Goal: Task Accomplishment & Management: Manage account settings

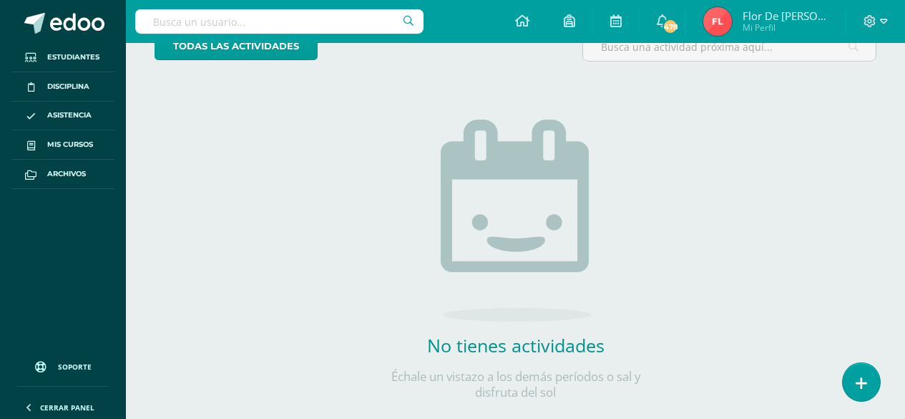
scroll to position [132, 0]
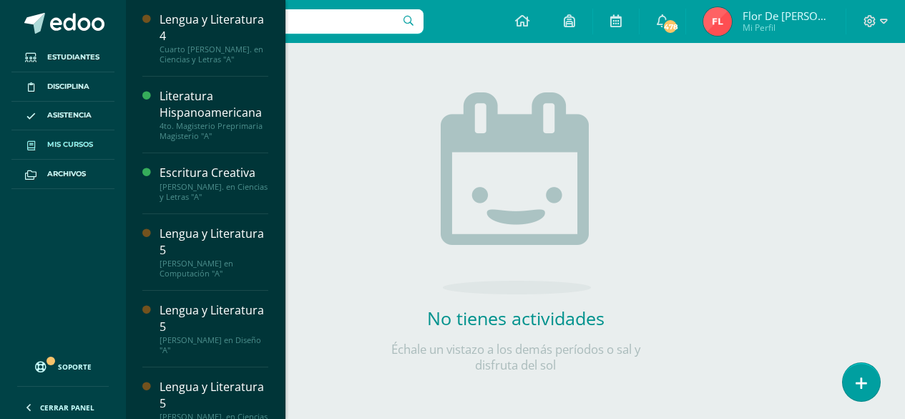
click at [77, 140] on span "Mis cursos" at bounding box center [70, 144] width 46 height 11
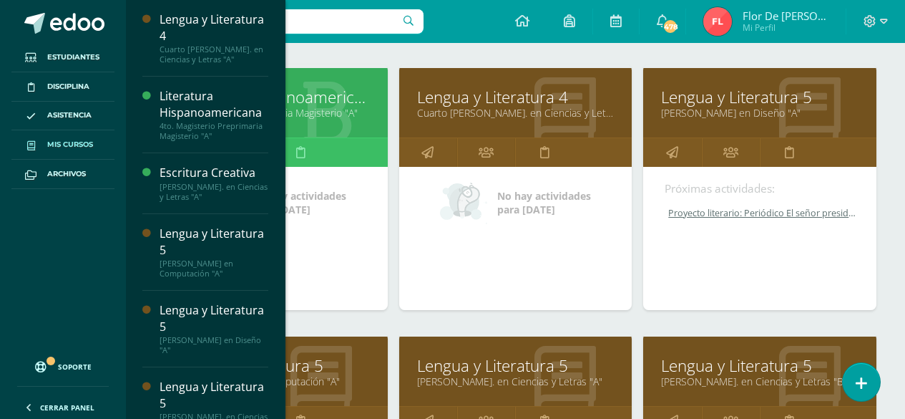
scroll to position [286, 0]
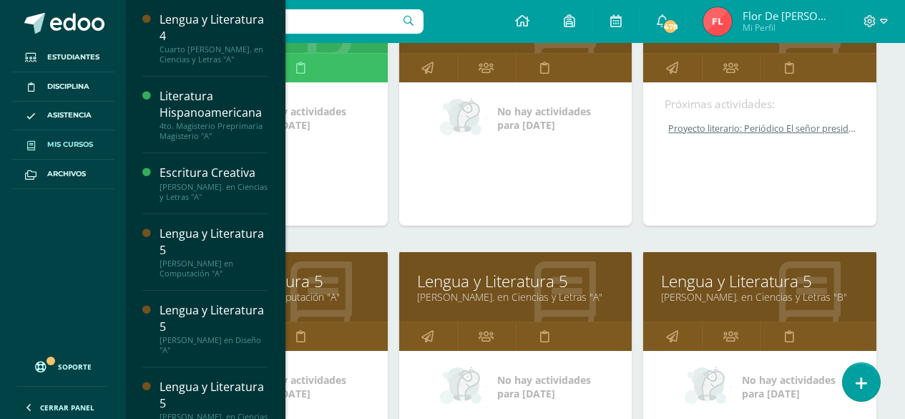
click at [316, 296] on link "Quinto Bachillerato en Computación "A"" at bounding box center [270, 297] width 197 height 14
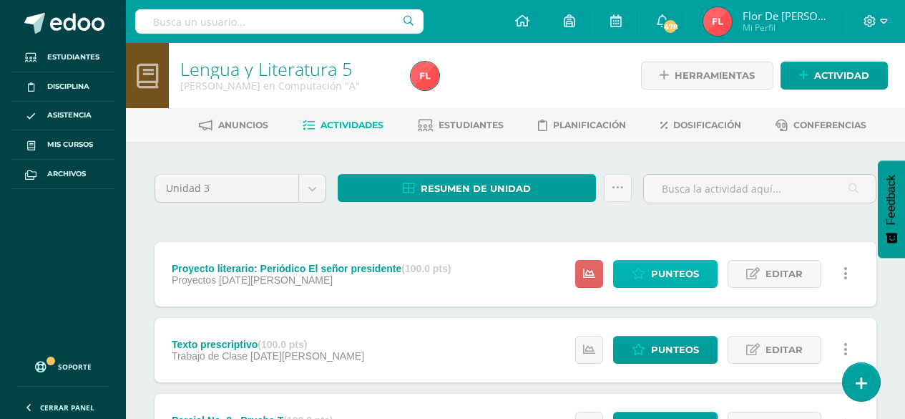
click at [681, 276] on span "Punteos" at bounding box center [675, 273] width 48 height 26
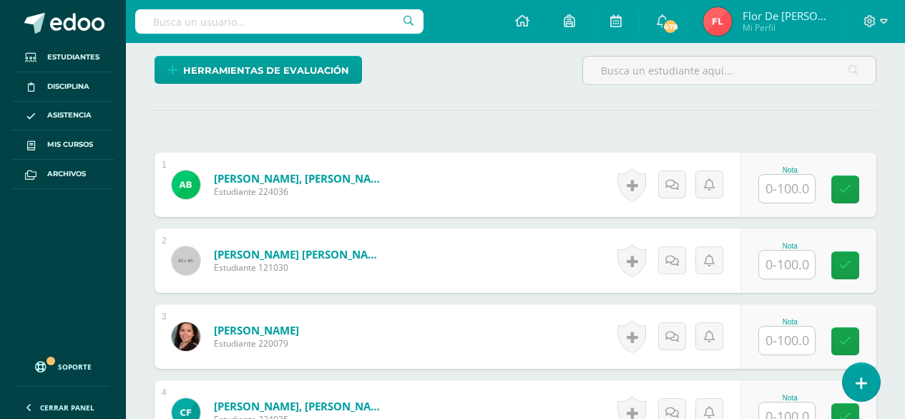
scroll to position [371, 0]
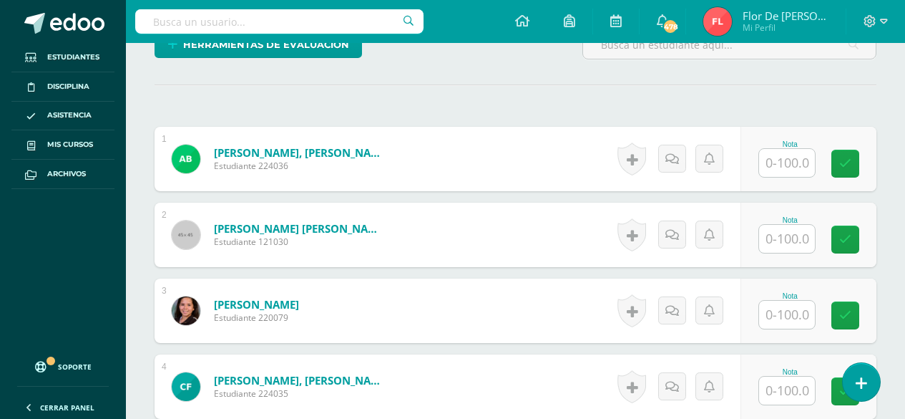
click at [797, 164] on input "text" at bounding box center [787, 163] width 56 height 28
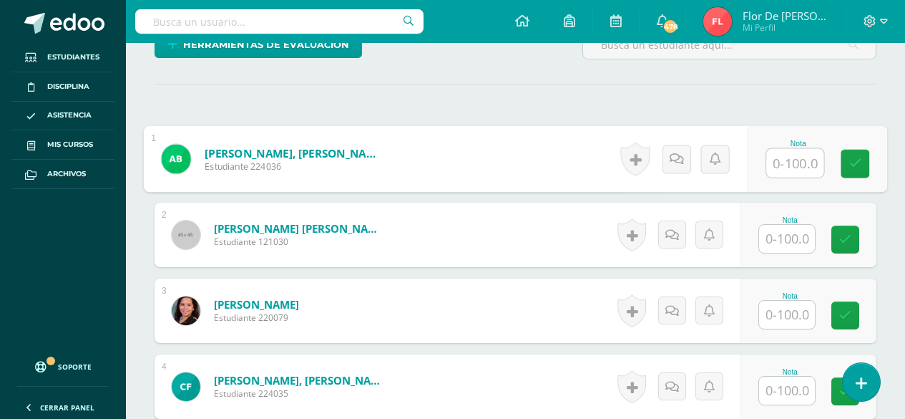
scroll to position [371, 0]
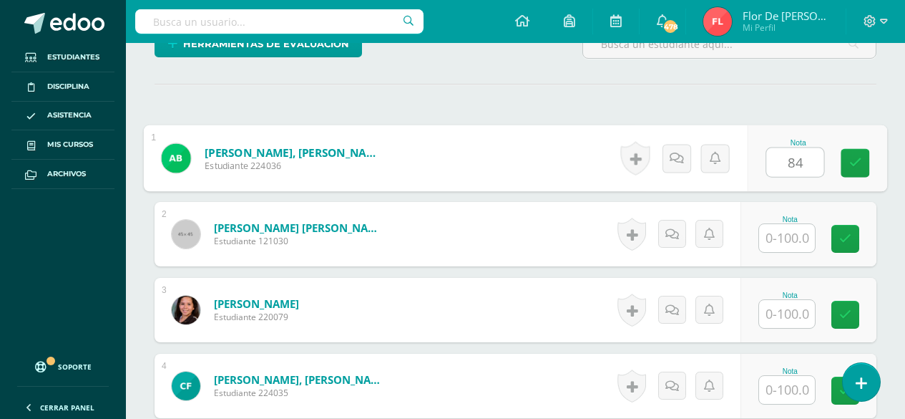
type input "84"
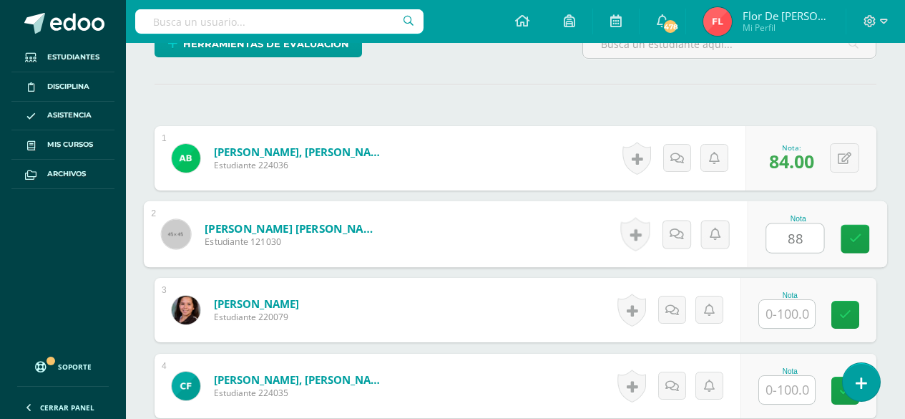
type input "88"
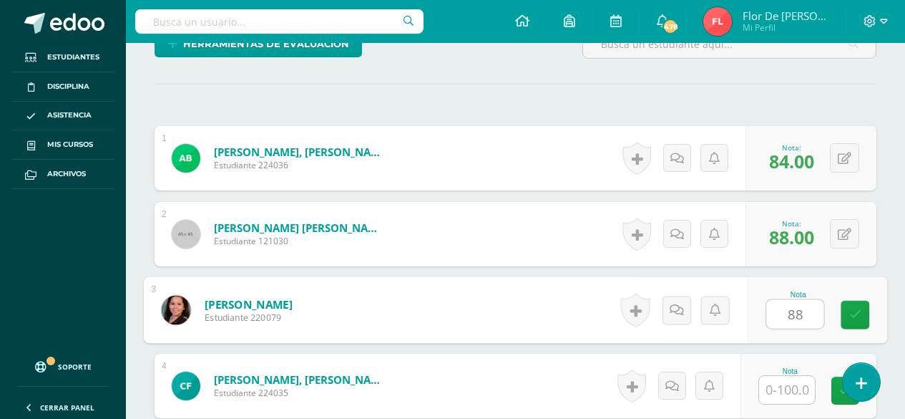
type input "88"
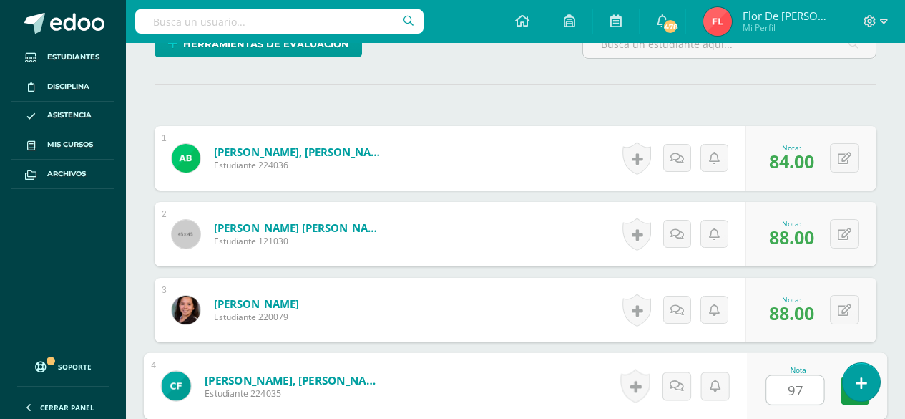
type input "97"
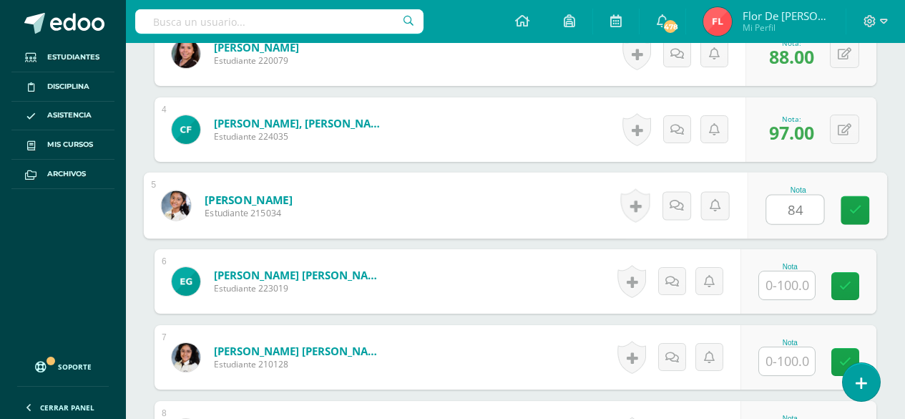
type input "84"
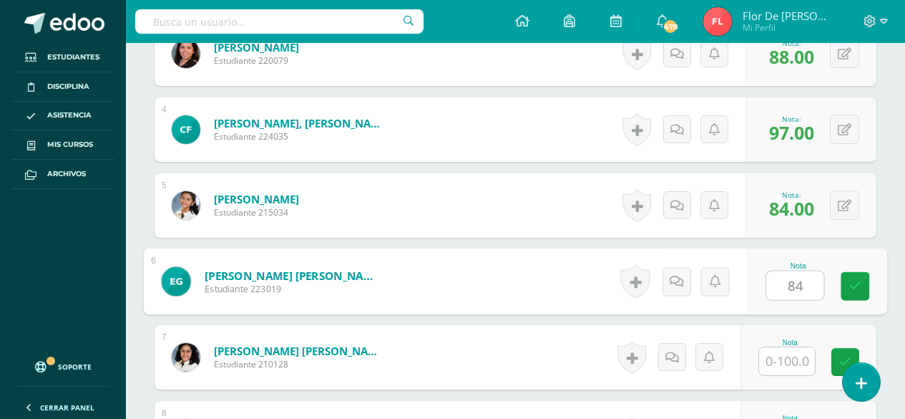
type input "84"
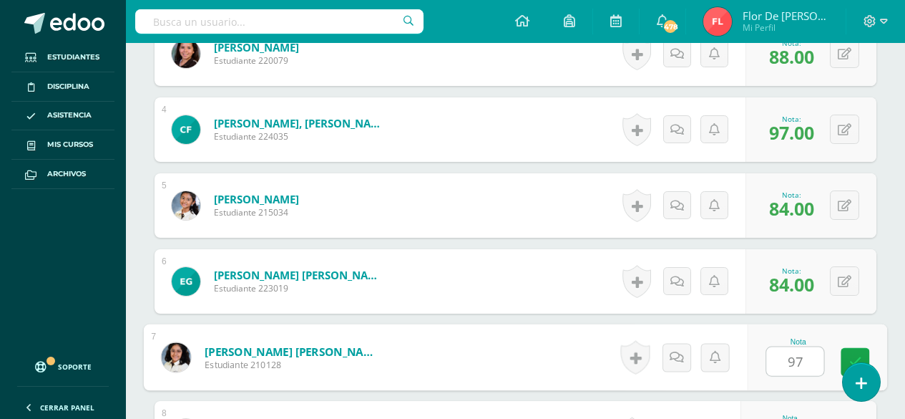
type input "97"
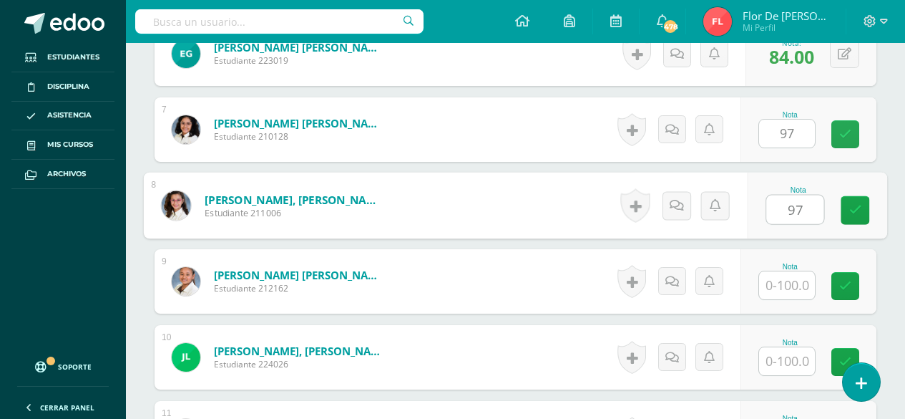
type input "97"
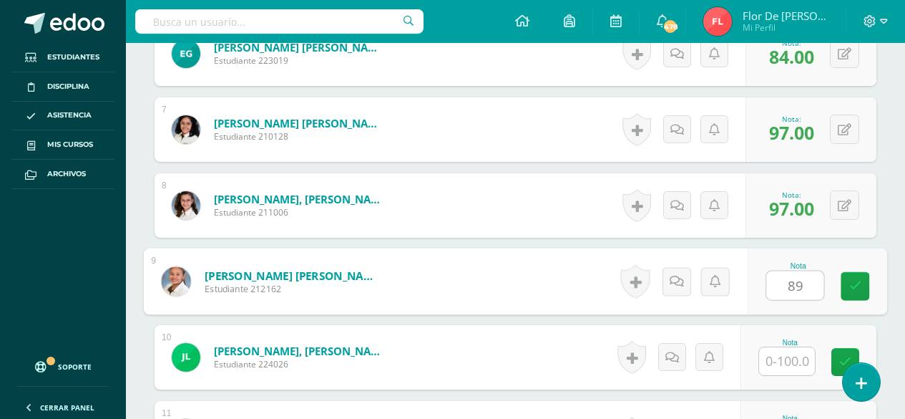
type input "89"
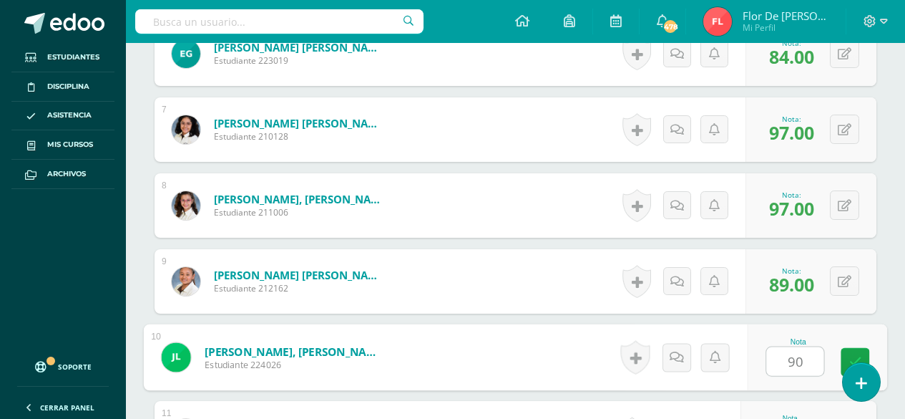
type input "90"
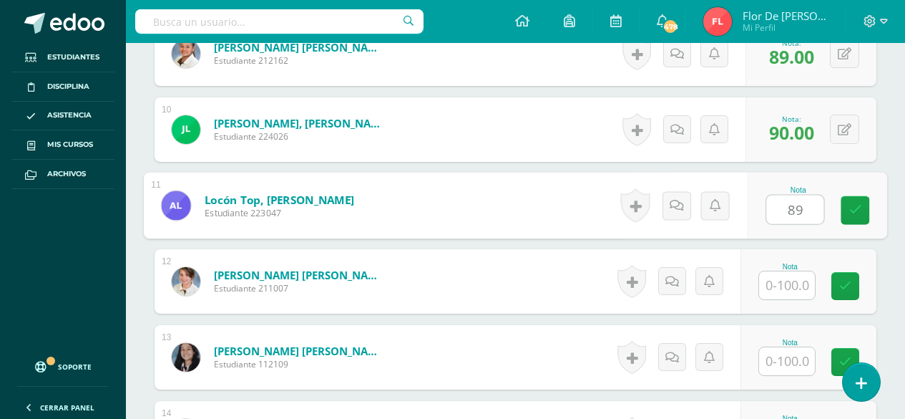
type input "89"
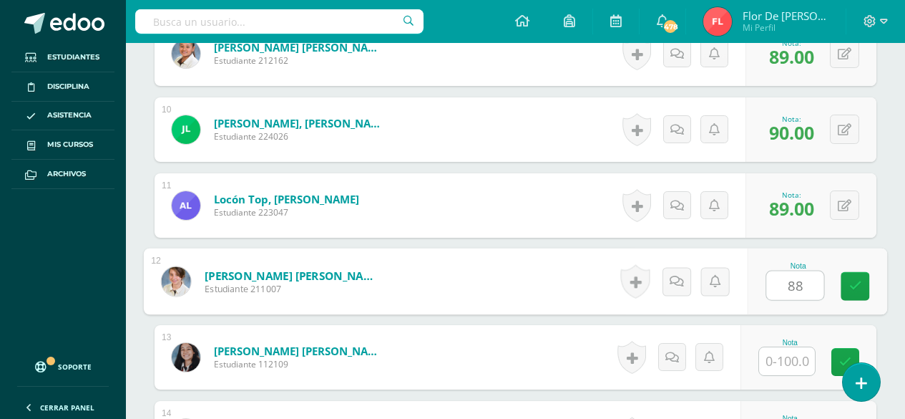
type input "88"
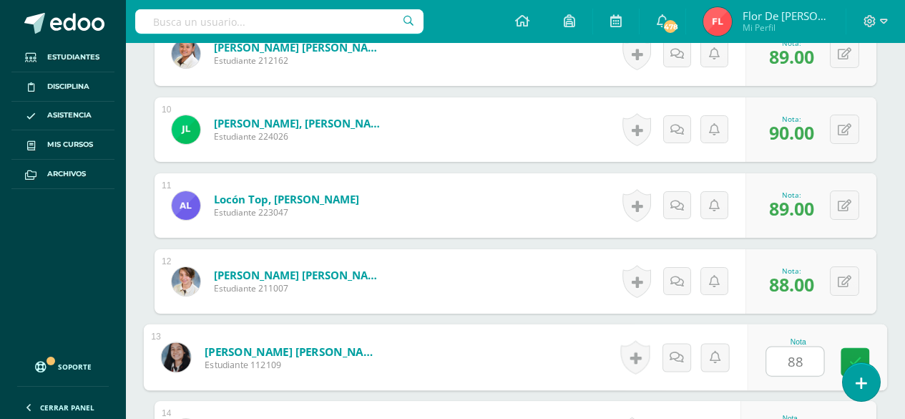
type input "88"
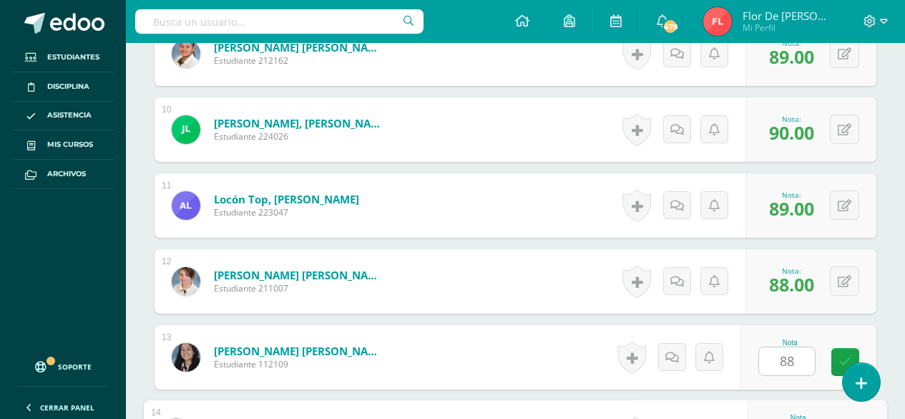
scroll to position [1310, 0]
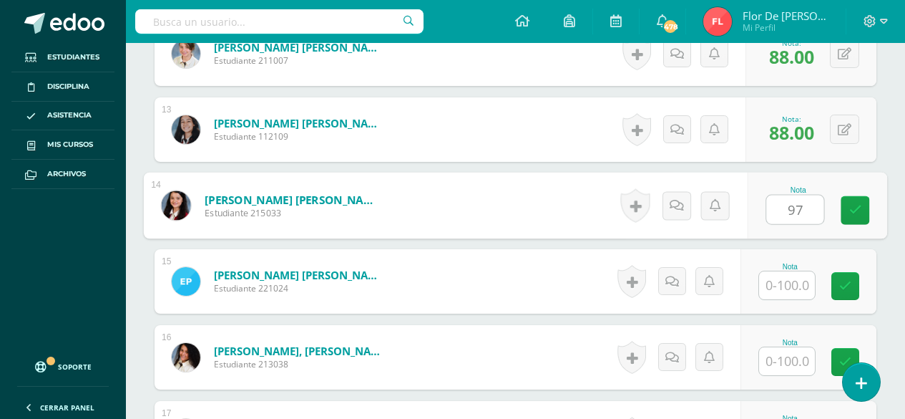
type input "97"
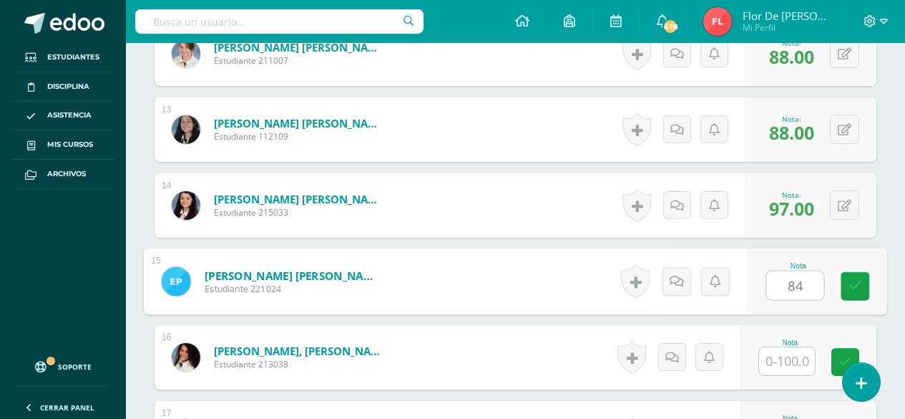
type input "84"
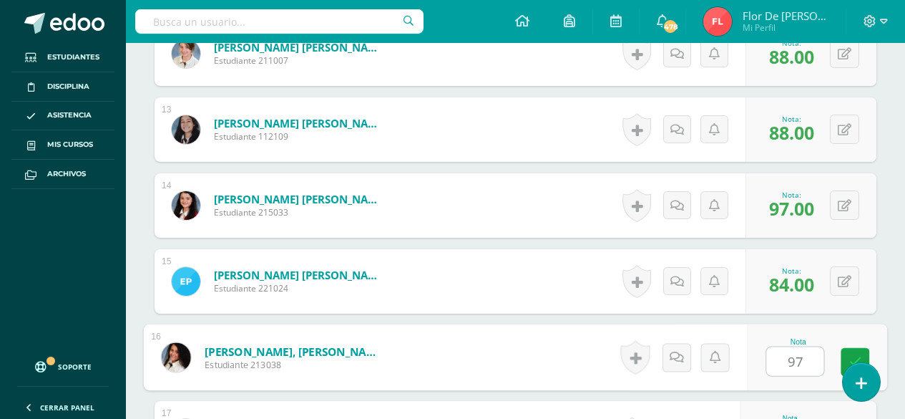
type input "97"
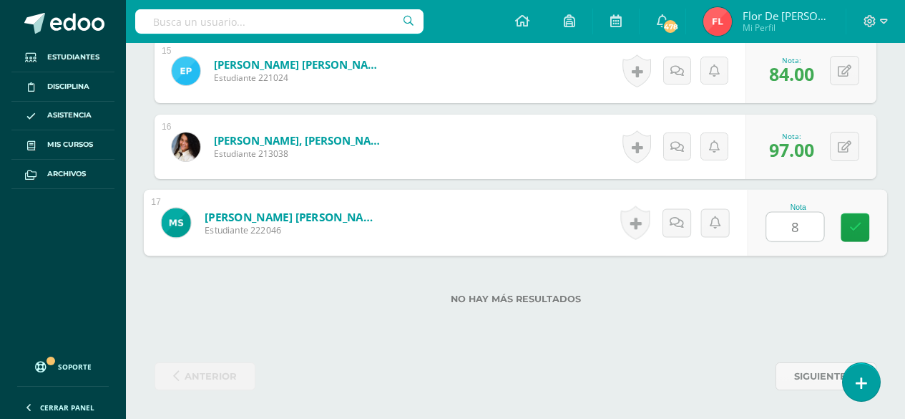
type input "87"
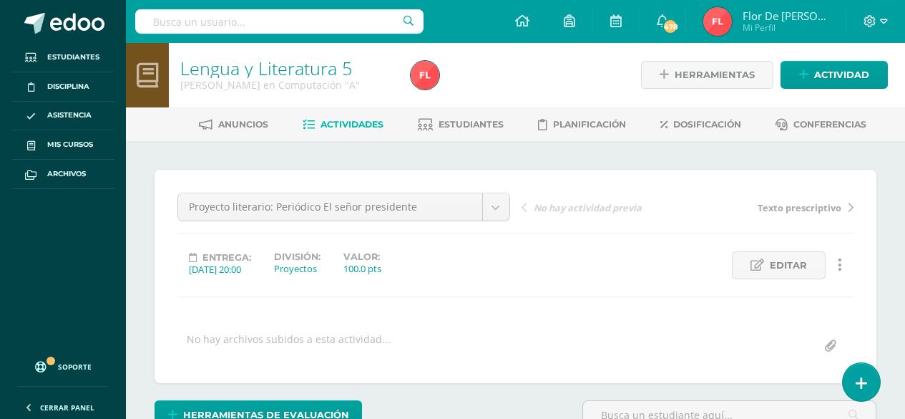
scroll to position [0, 0]
click at [464, 127] on span "Estudiantes" at bounding box center [471, 124] width 65 height 11
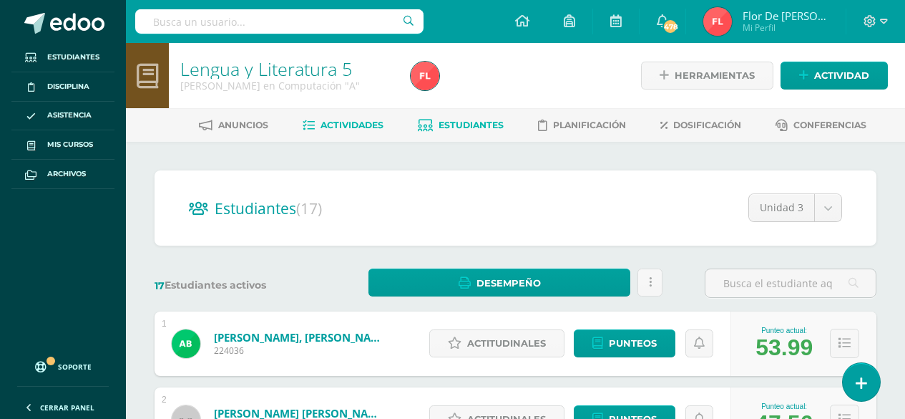
click at [353, 121] on span "Actividades" at bounding box center [352, 124] width 63 height 11
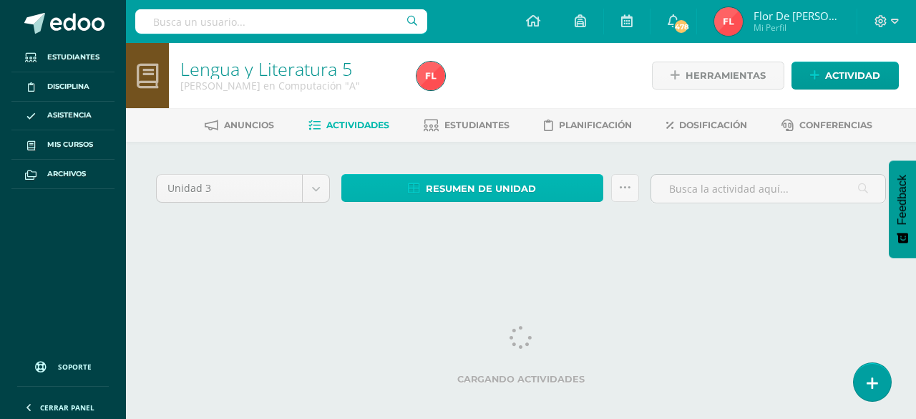
click at [474, 185] on span "Resumen de unidad" at bounding box center [481, 188] width 110 height 26
click at [472, 186] on span "Resumen de unidad" at bounding box center [481, 188] width 110 height 26
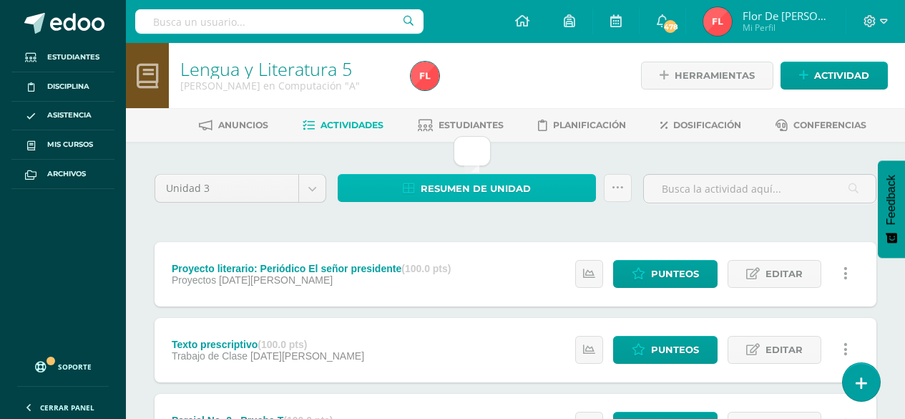
click at [495, 190] on span "Resumen de unidad" at bounding box center [476, 188] width 110 height 26
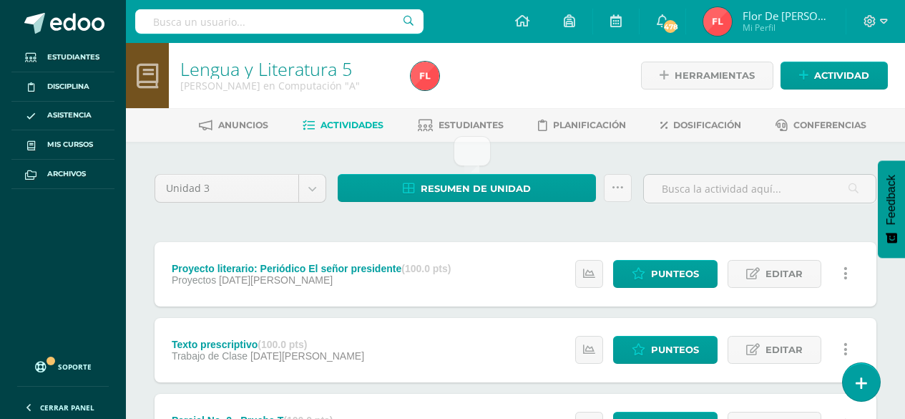
click at [351, 122] on span "Actividades" at bounding box center [352, 124] width 63 height 11
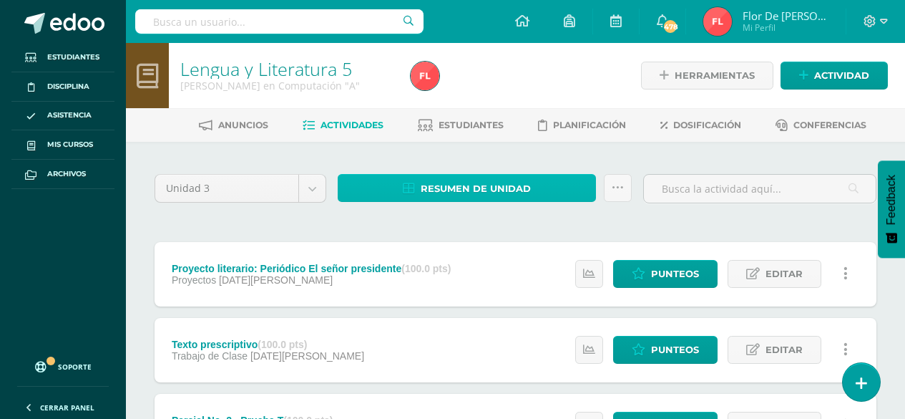
click at [512, 189] on span "Resumen de unidad" at bounding box center [476, 188] width 110 height 26
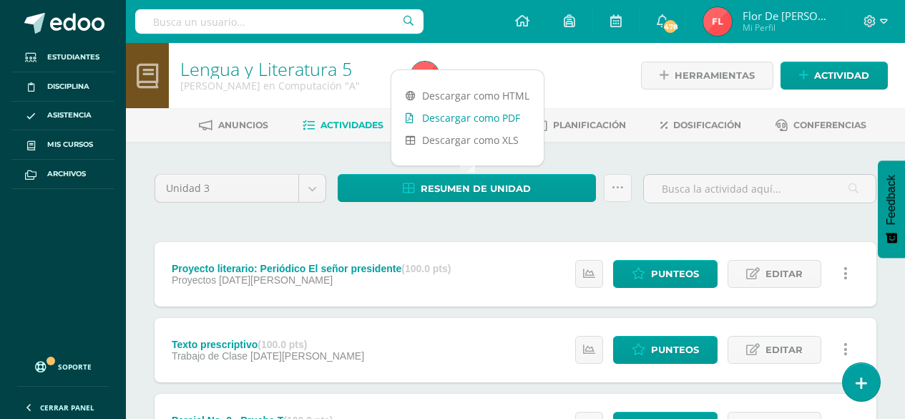
click at [507, 111] on link "Descargar como PDF" at bounding box center [467, 118] width 152 height 22
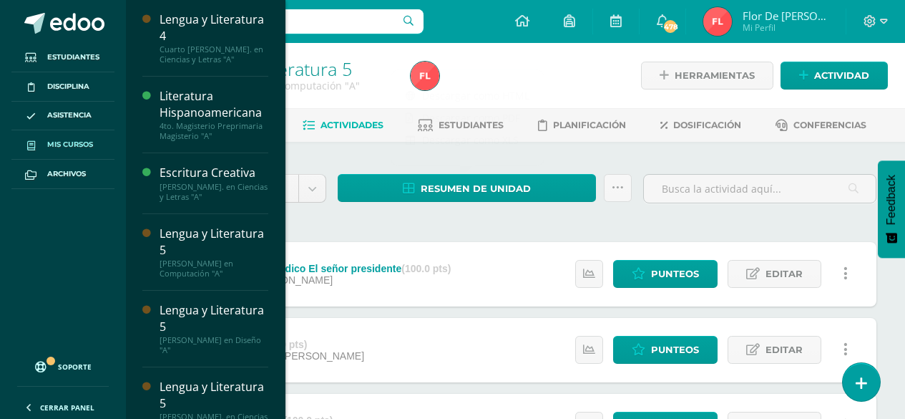
click at [74, 142] on span "Mis cursos" at bounding box center [70, 144] width 46 height 11
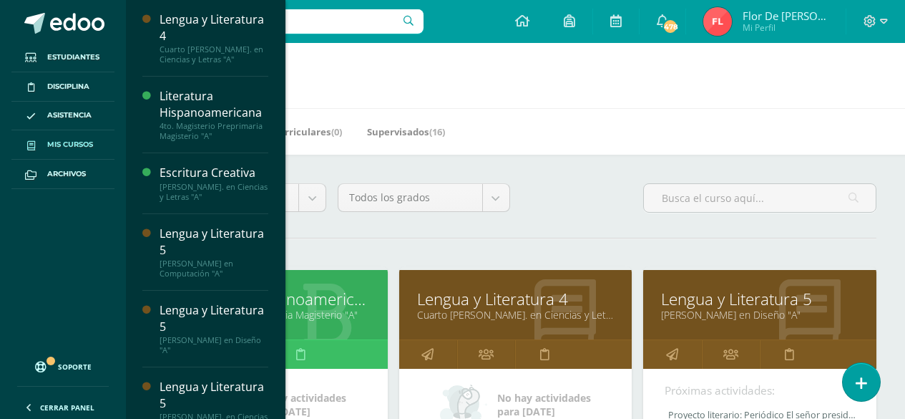
click at [304, 299] on link "Literatura Hispanoamericana" at bounding box center [270, 299] width 197 height 22
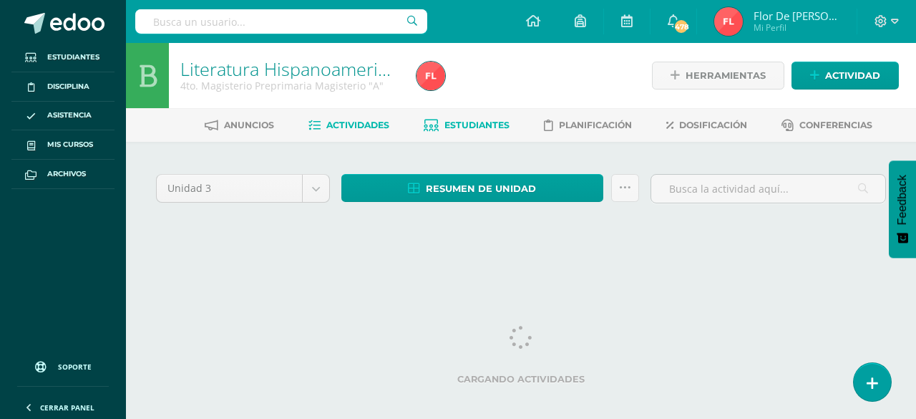
click at [475, 127] on span "Estudiantes" at bounding box center [476, 124] width 65 height 11
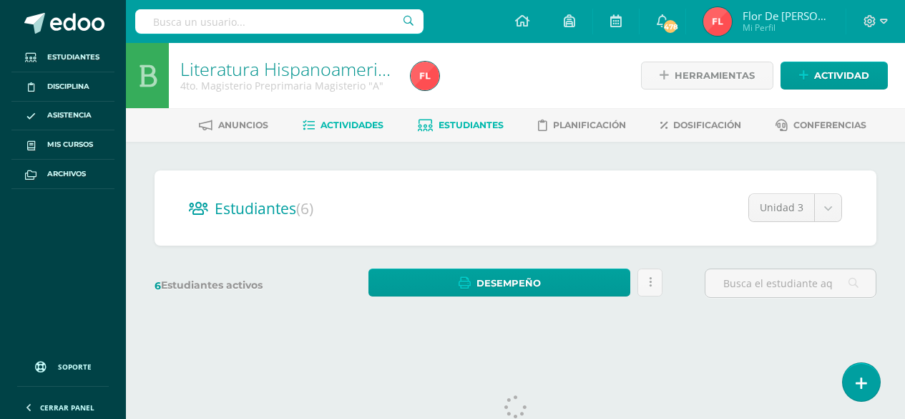
click at [338, 126] on span "Actividades" at bounding box center [352, 124] width 63 height 11
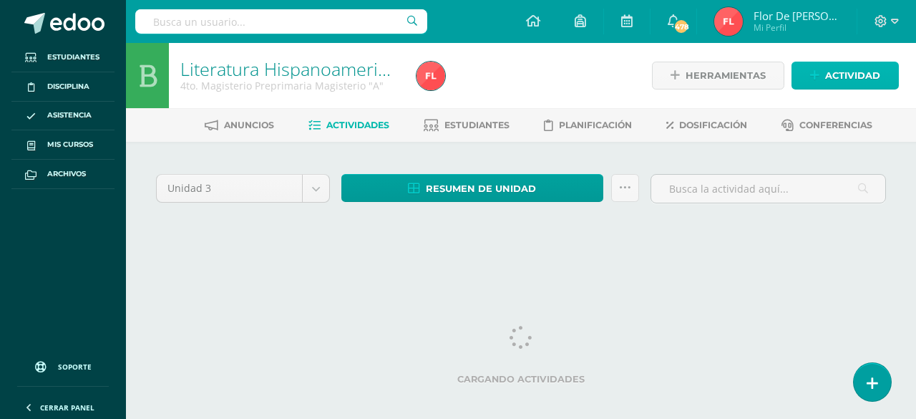
click at [843, 74] on span "Actividad" at bounding box center [852, 75] width 55 height 26
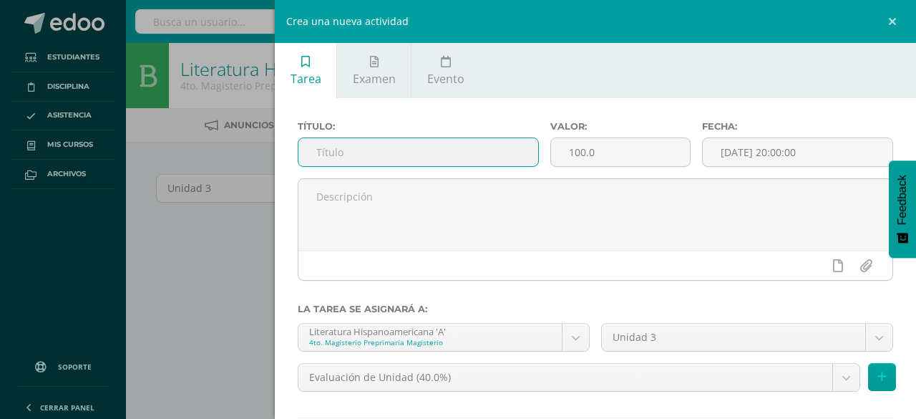
click at [421, 152] on input "text" at bounding box center [418, 152] width 240 height 28
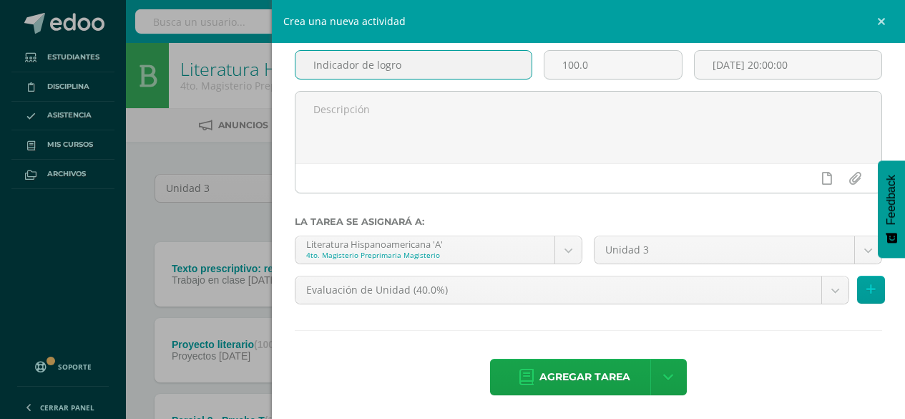
scroll to position [89, 0]
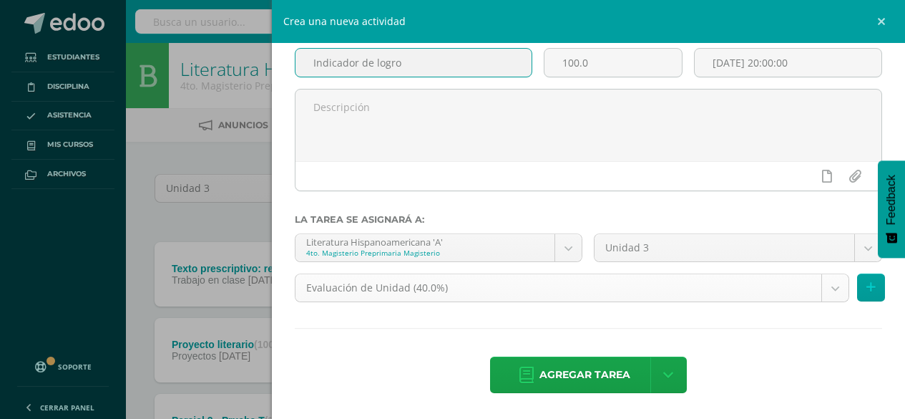
type input "Indicador de logro"
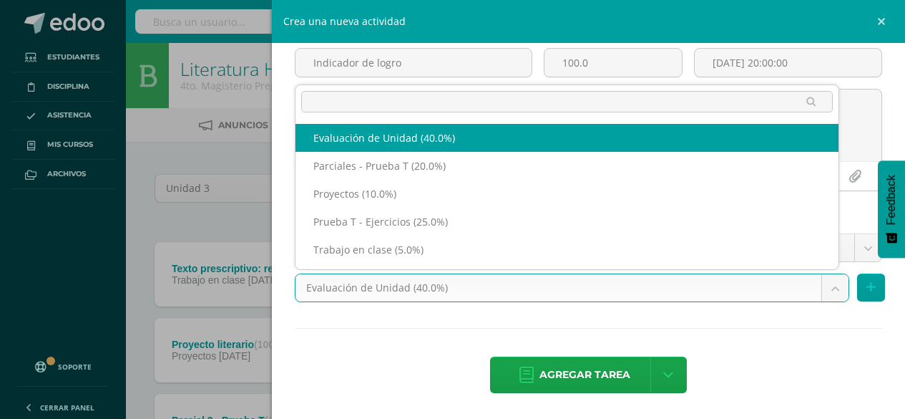
select select "198082"
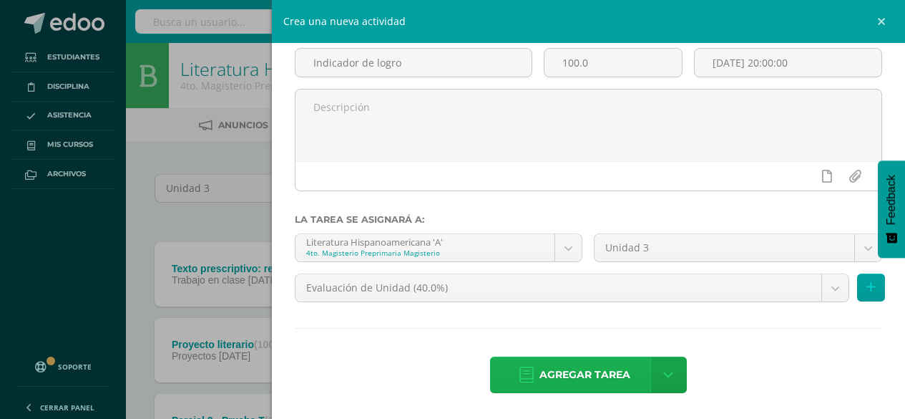
click at [564, 371] on span "Agregar tarea" at bounding box center [584, 374] width 91 height 35
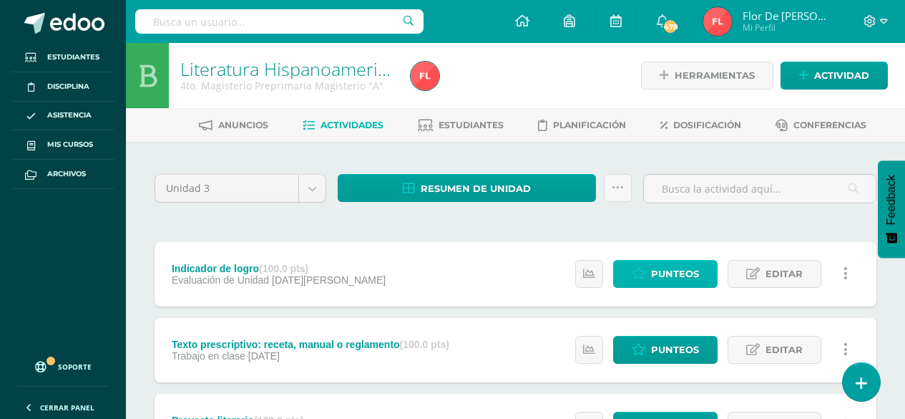
click at [700, 276] on link "Punteos" at bounding box center [665, 274] width 104 height 28
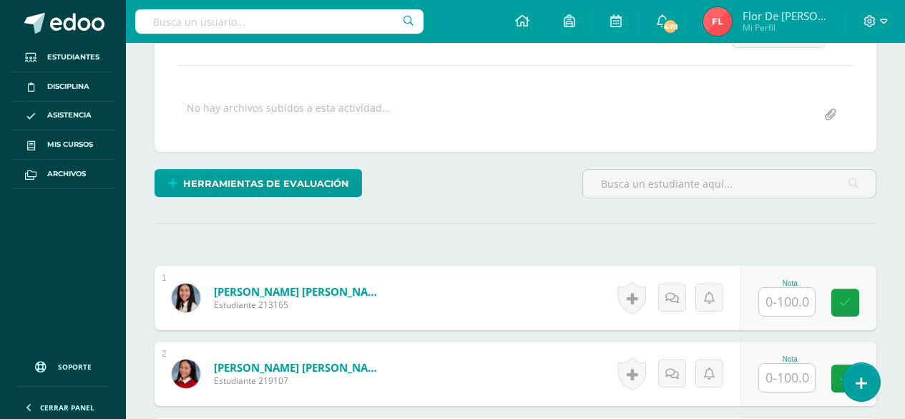
scroll to position [233, 0]
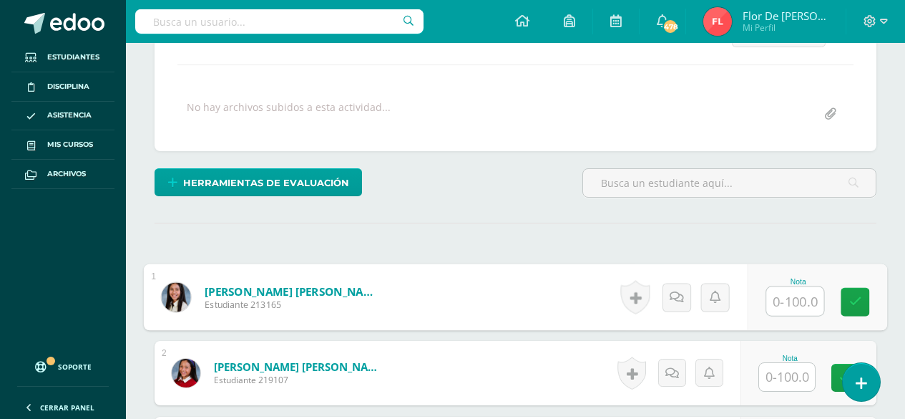
click at [771, 297] on input "text" at bounding box center [794, 301] width 57 height 29
type input "82"
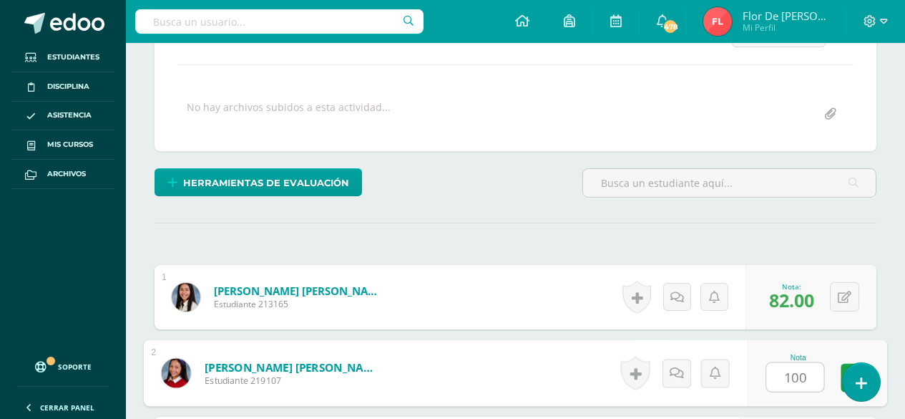
type input "100"
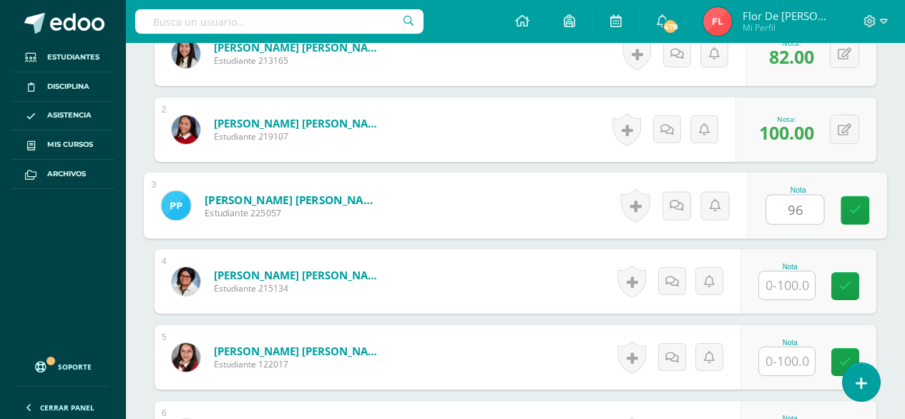
type input "96"
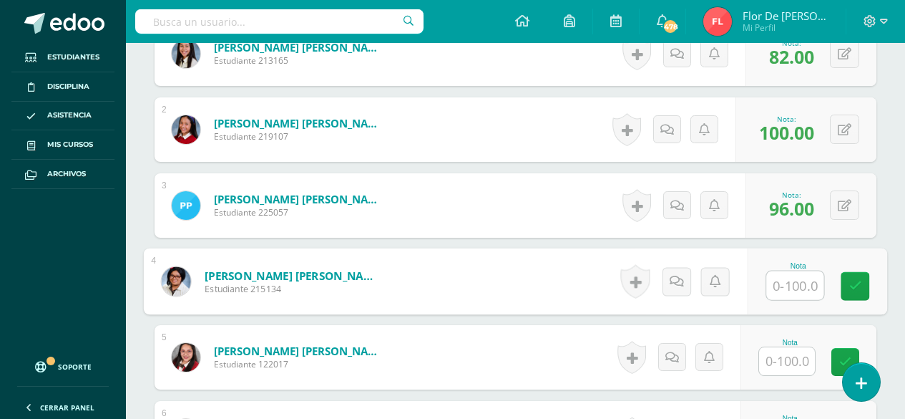
click at [809, 361] on input "text" at bounding box center [787, 361] width 56 height 28
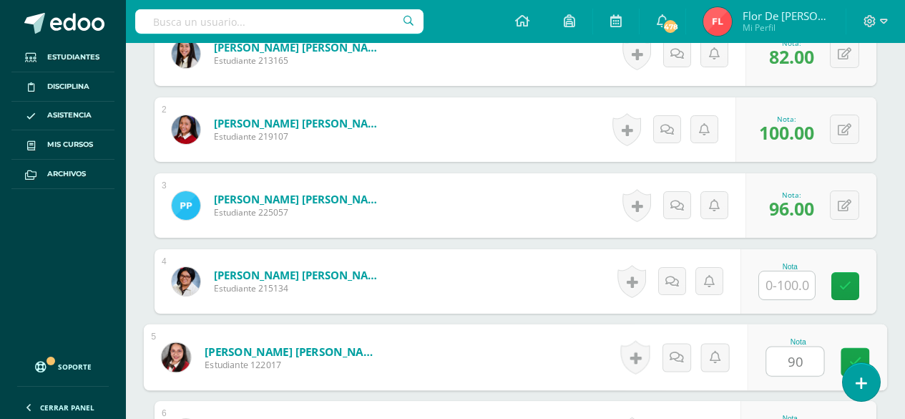
type input "90"
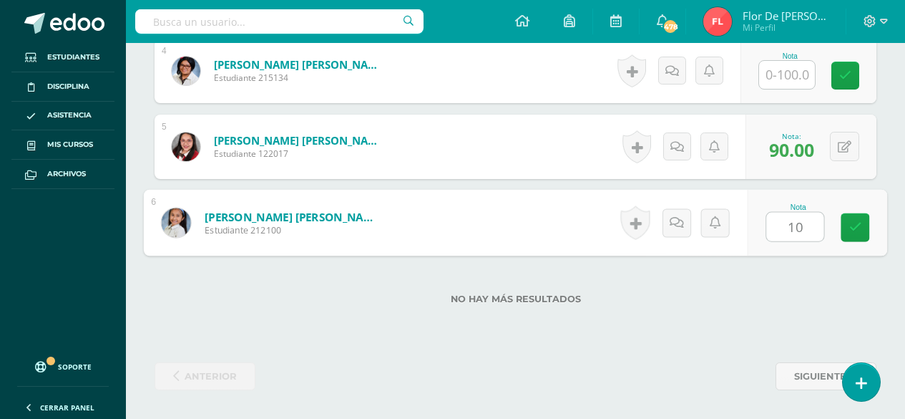
type input "100"
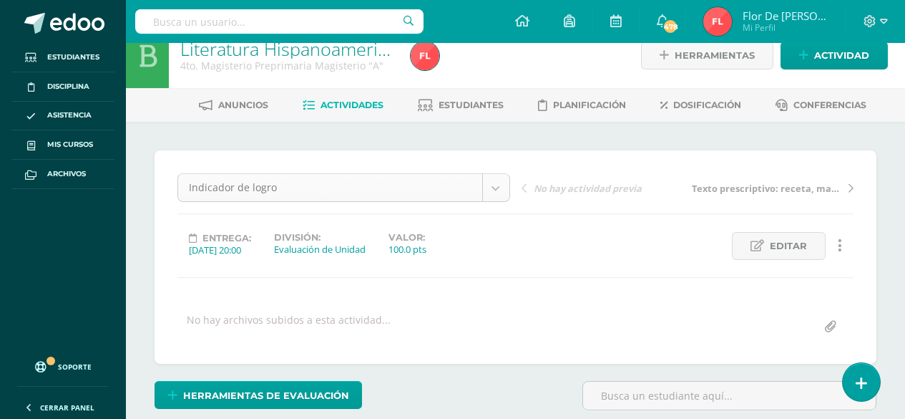
scroll to position [0, 0]
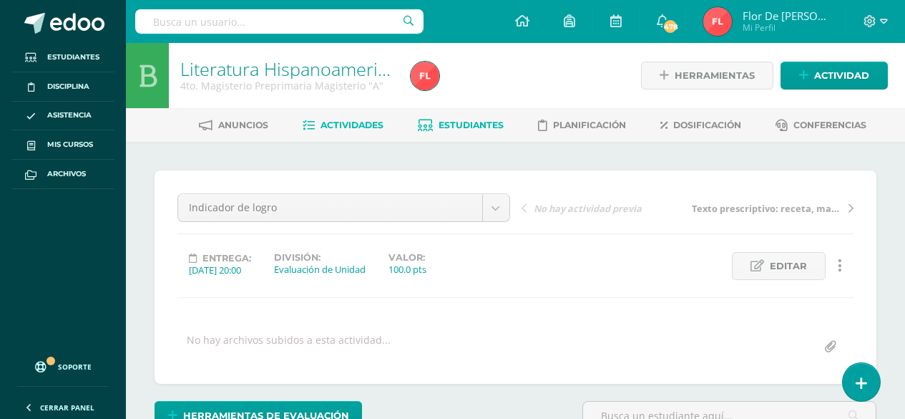
click at [470, 123] on span "Estudiantes" at bounding box center [471, 124] width 65 height 11
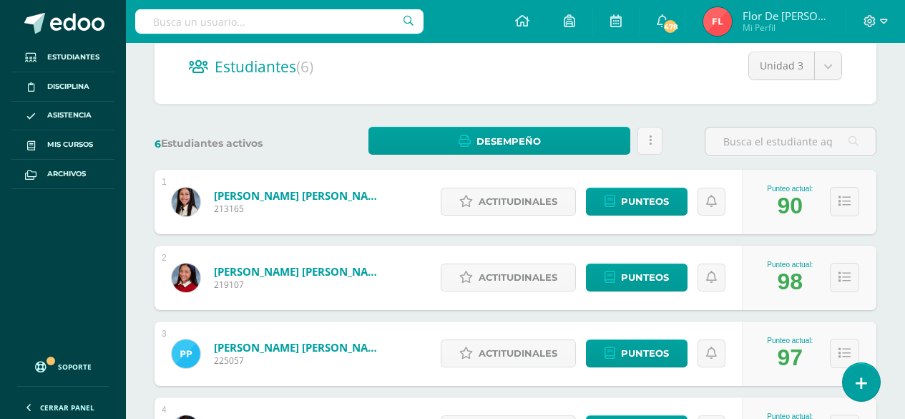
scroll to position [143, 0]
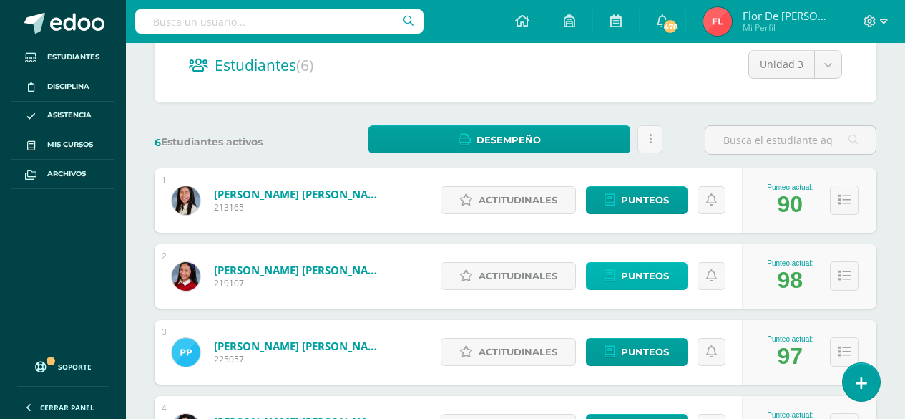
click at [666, 270] on span "Punteos" at bounding box center [645, 276] width 48 height 26
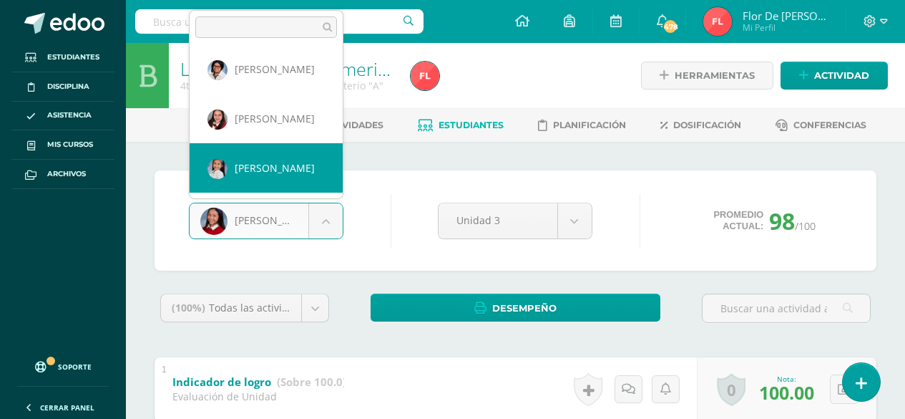
scroll to position [72, 0]
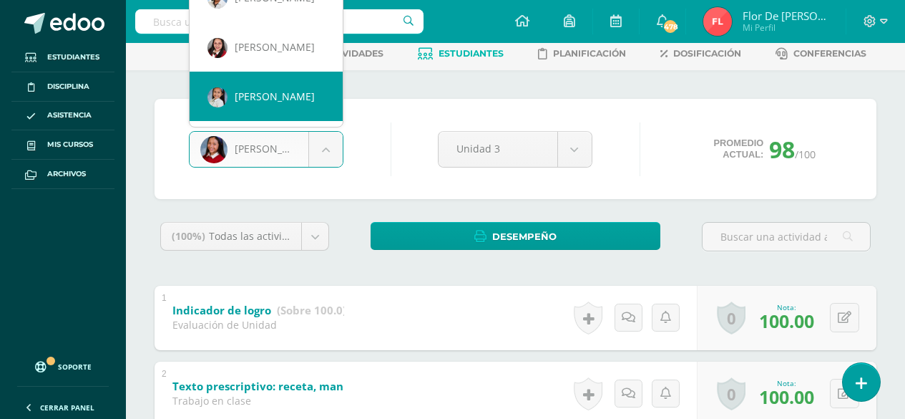
select select "3534"
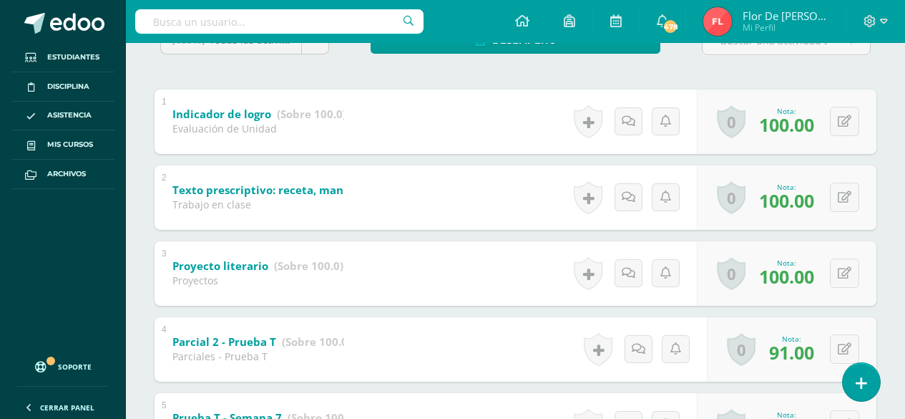
scroll to position [286, 0]
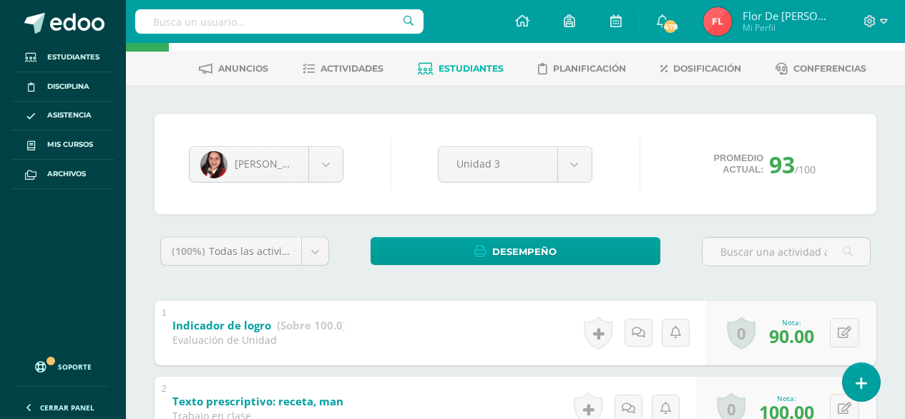
scroll to position [15, 0]
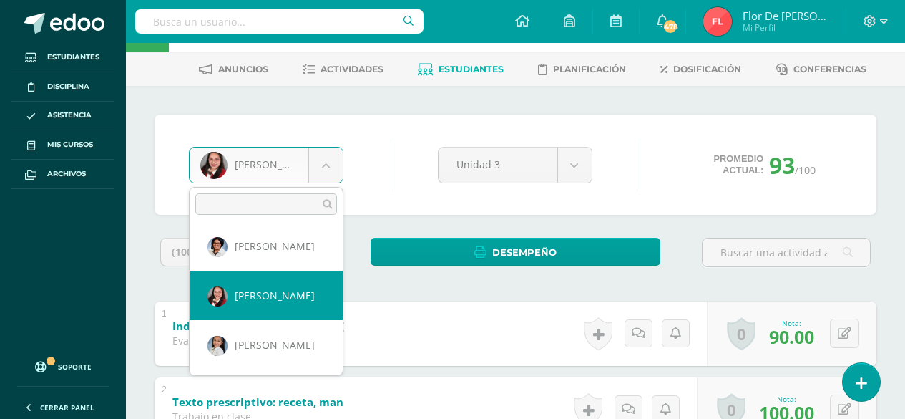
scroll to position [87, 0]
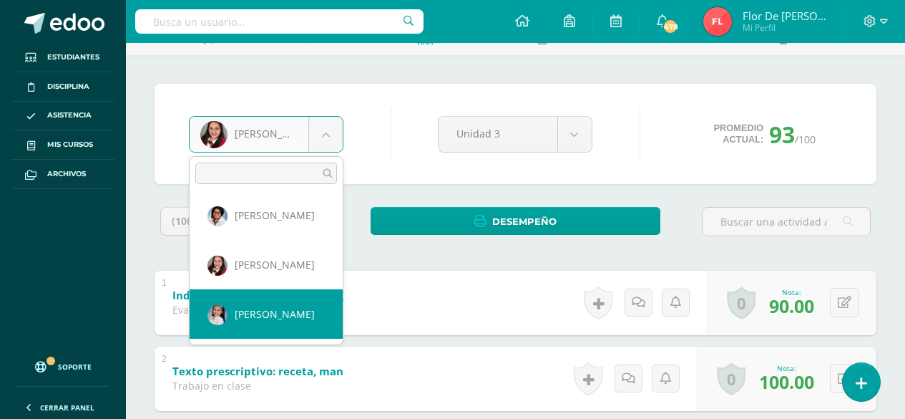
select select "347"
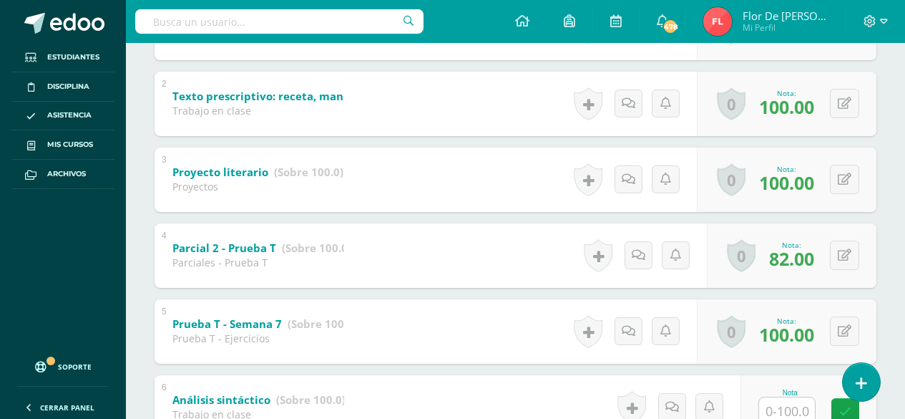
scroll to position [444, 0]
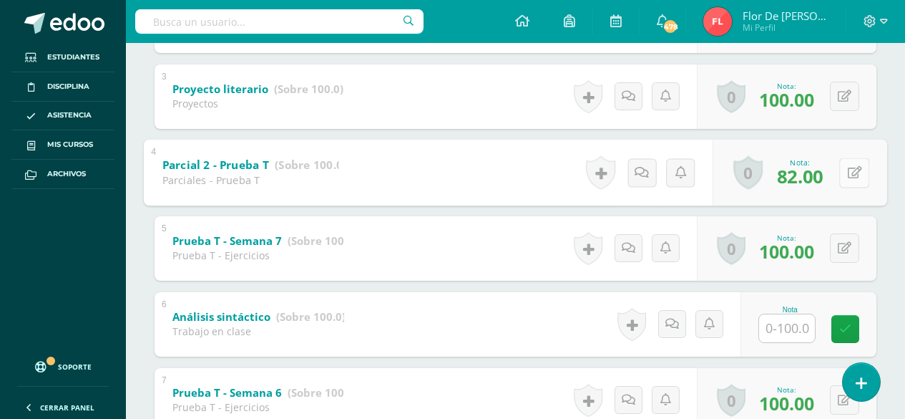
click at [848, 172] on icon at bounding box center [855, 172] width 14 height 12
type input "85"
click at [813, 175] on icon at bounding box center [816, 177] width 13 height 12
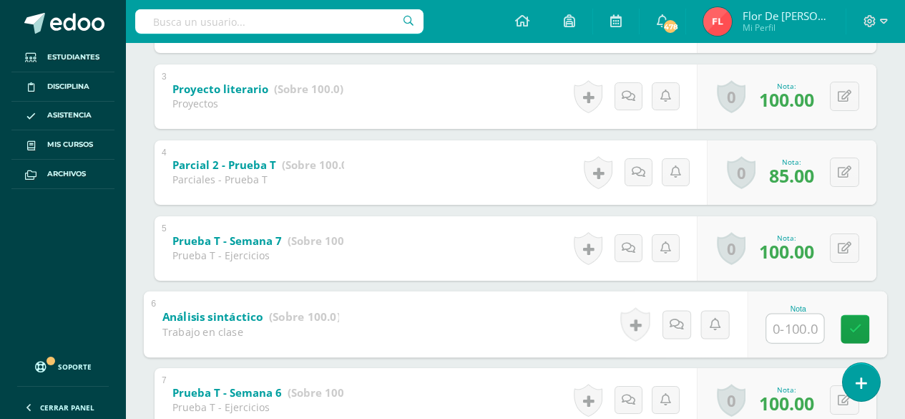
click at [797, 329] on input "text" at bounding box center [794, 327] width 57 height 29
type input "92"
click at [858, 327] on icon at bounding box center [855, 329] width 13 height 12
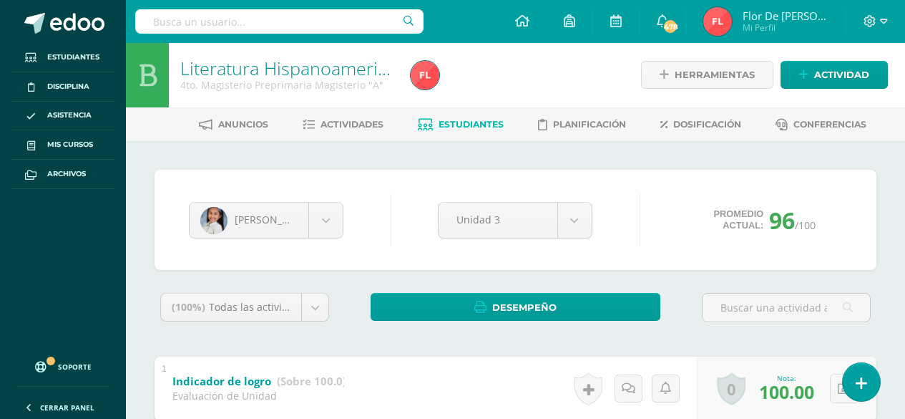
scroll to position [0, 0]
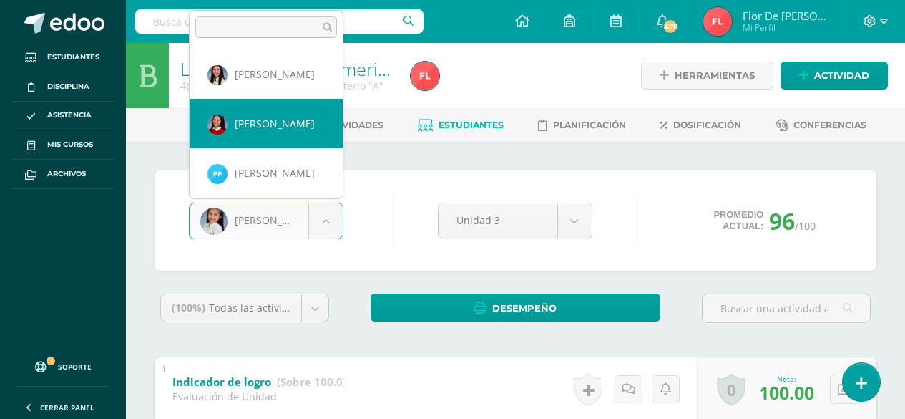
select select "360"
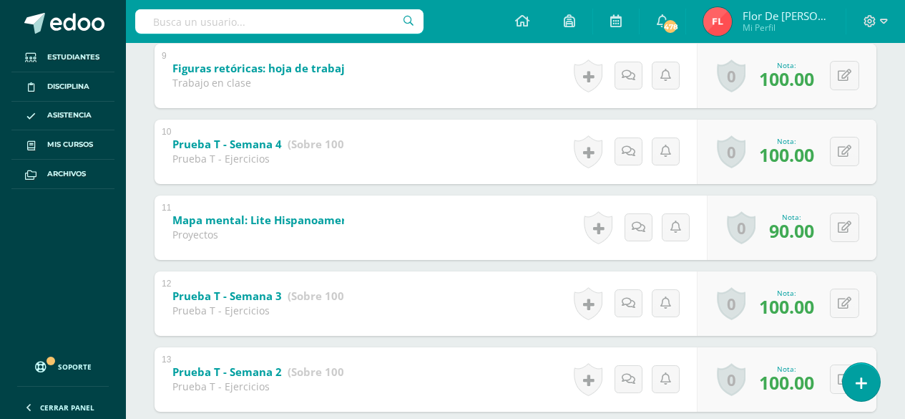
scroll to position [945, 0]
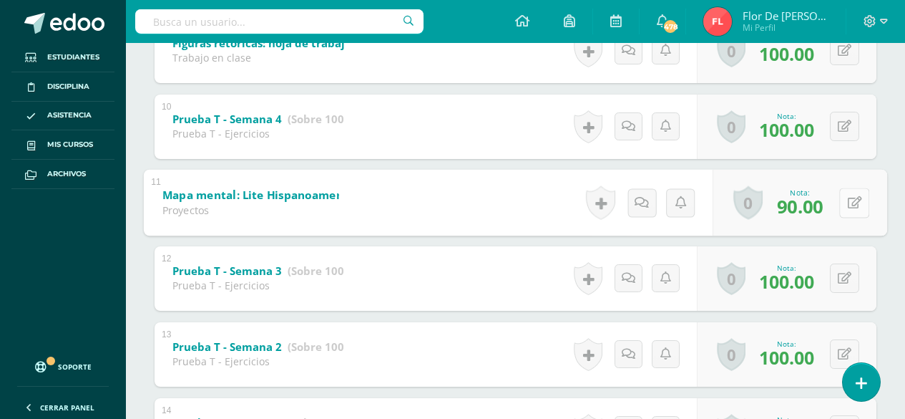
click at [845, 205] on button at bounding box center [854, 202] width 30 height 30
type input "95"
click at [825, 207] on link at bounding box center [816, 206] width 29 height 29
click at [820, 208] on div "Nota: 95.00" at bounding box center [791, 202] width 57 height 31
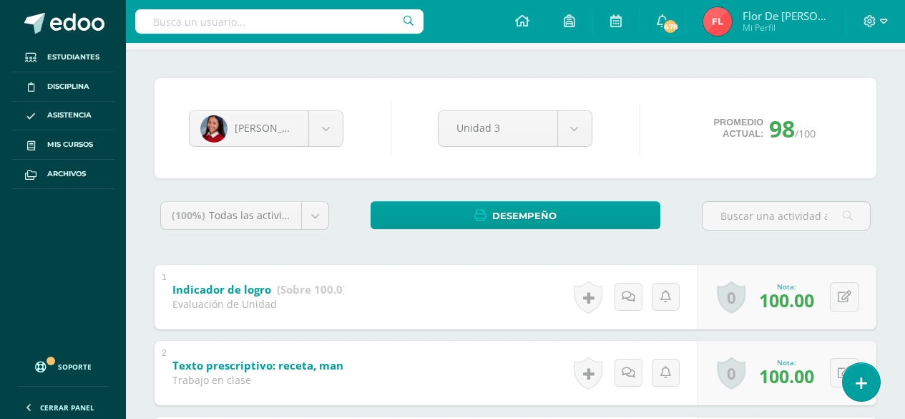
scroll to position [0, 0]
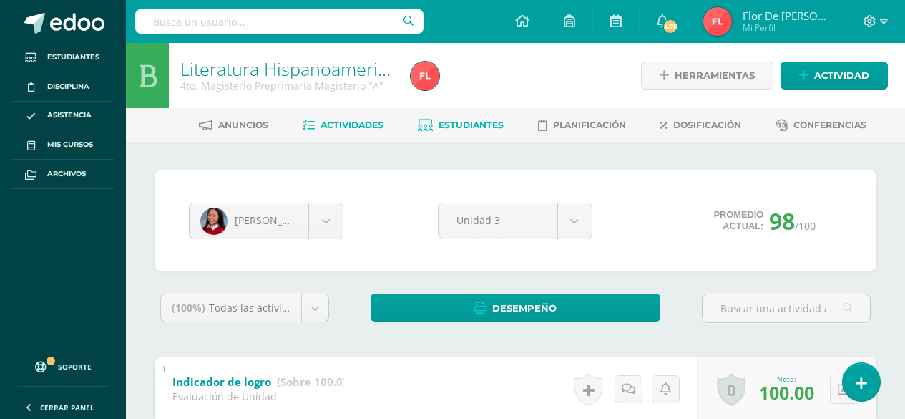
click at [341, 119] on span "Actividades" at bounding box center [352, 124] width 63 height 11
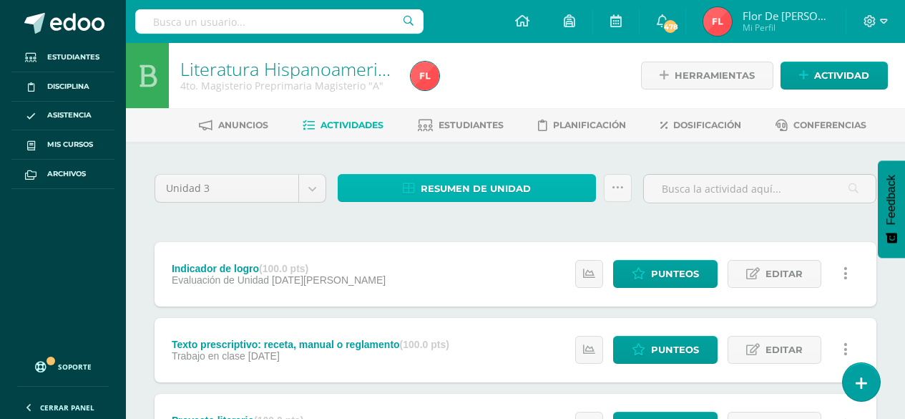
click at [481, 185] on span "Resumen de unidad" at bounding box center [476, 188] width 110 height 26
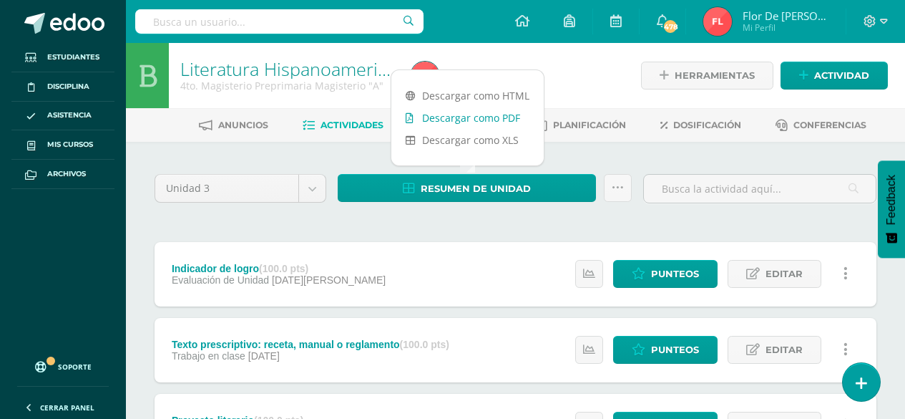
click at [486, 122] on link "Descargar como PDF" at bounding box center [467, 118] width 152 height 22
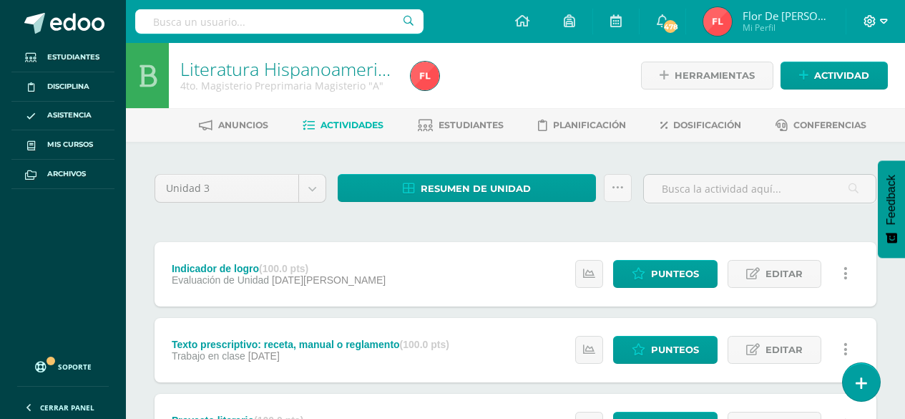
click at [883, 24] on icon at bounding box center [884, 21] width 8 height 13
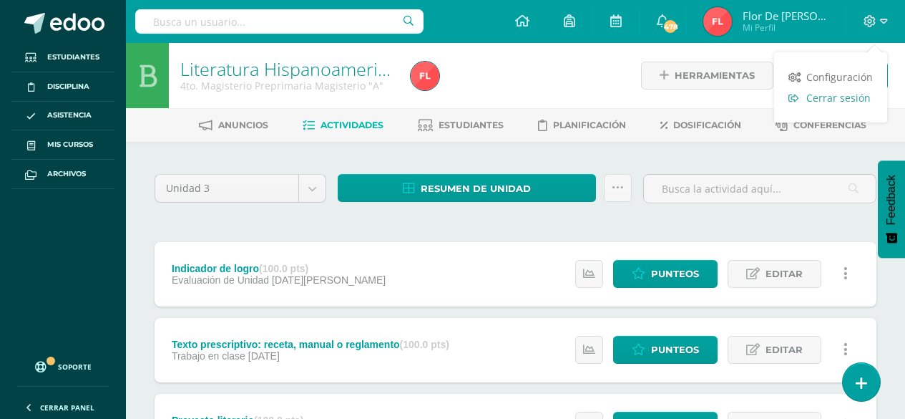
click at [834, 97] on span "Cerrar sesión" at bounding box center [838, 98] width 64 height 14
